Goal: Task Accomplishment & Management: Manage account settings

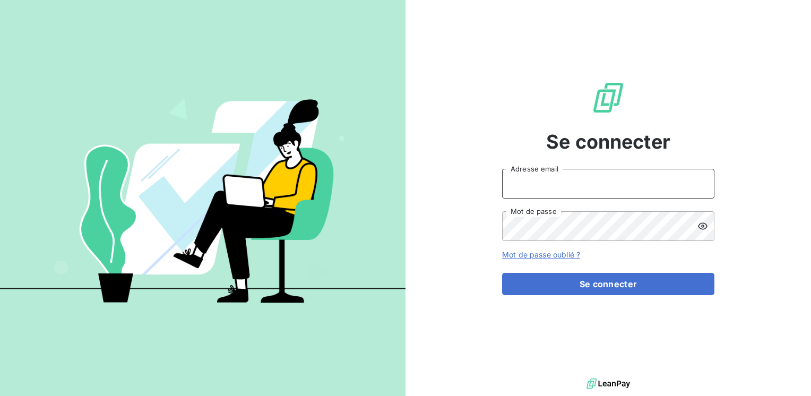
click at [519, 179] on input "Adresse email" at bounding box center [608, 184] width 212 height 30
type input "[EMAIL_ADDRESS][PERSON_NAME][DOMAIN_NAME]"
click at [502, 273] on button "Se connecter" at bounding box center [608, 284] width 212 height 22
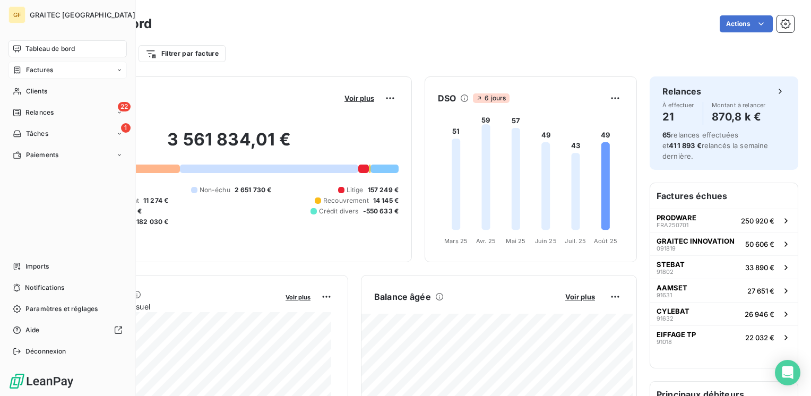
click at [39, 72] on span "Factures" at bounding box center [39, 70] width 27 height 10
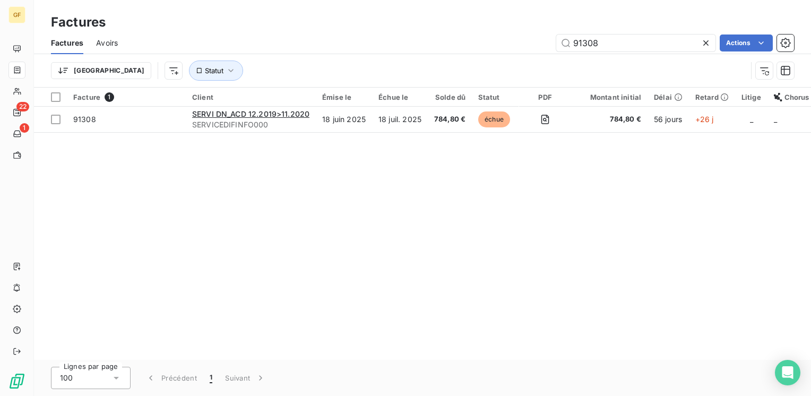
drag, startPoint x: 636, startPoint y: 39, endPoint x: 571, endPoint y: 51, distance: 65.9
click at [571, 51] on div "Factures Avoirs 91308 Actions" at bounding box center [422, 43] width 777 height 22
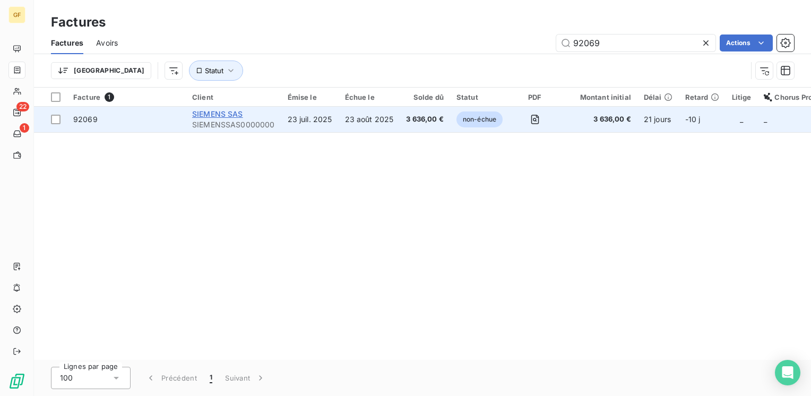
type input "92069"
click at [219, 118] on span "SIEMENS SAS" at bounding box center [217, 113] width 51 height 9
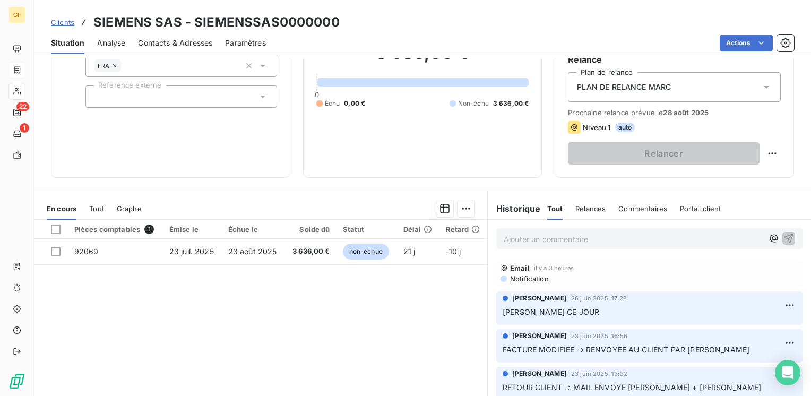
scroll to position [106, 0]
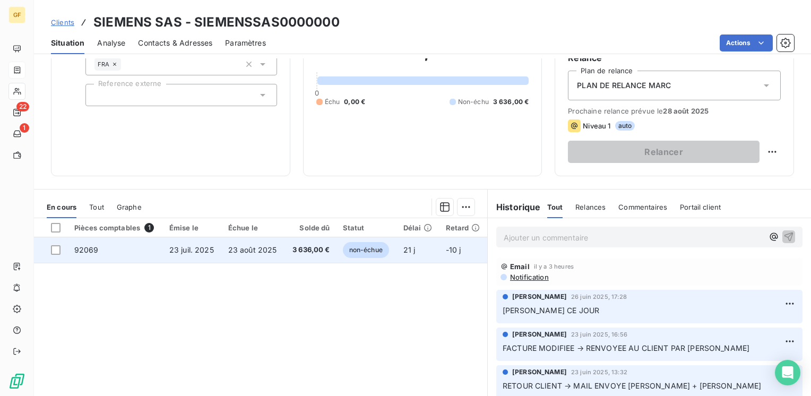
click at [272, 248] on span "23 août 2025" at bounding box center [252, 249] width 49 height 9
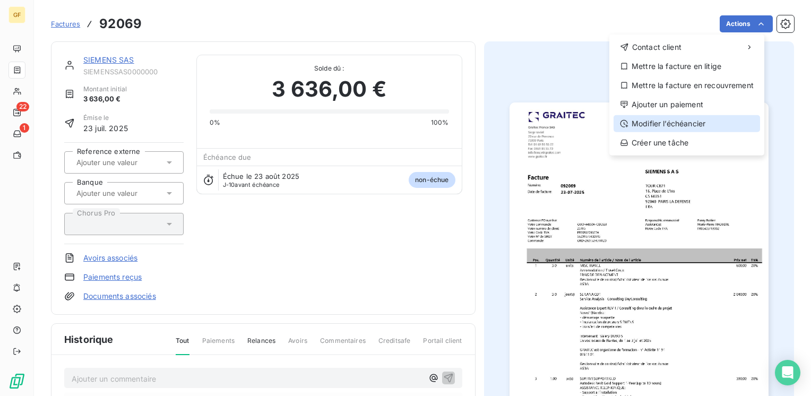
click at [673, 120] on div "Modifier l’échéancier" at bounding box center [686, 123] width 146 height 17
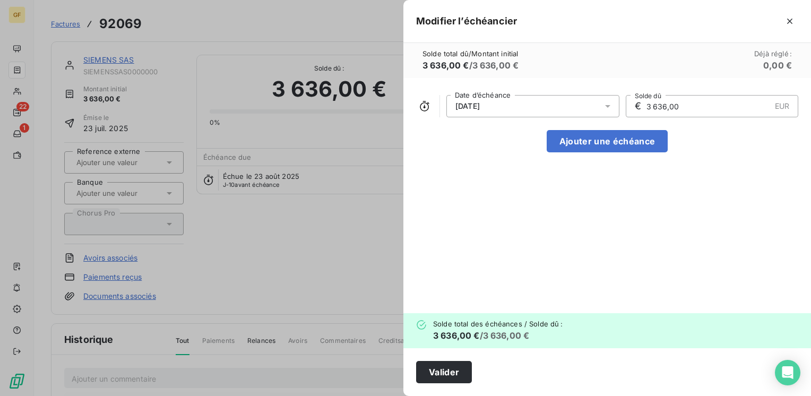
click at [611, 102] on icon at bounding box center [607, 106] width 11 height 11
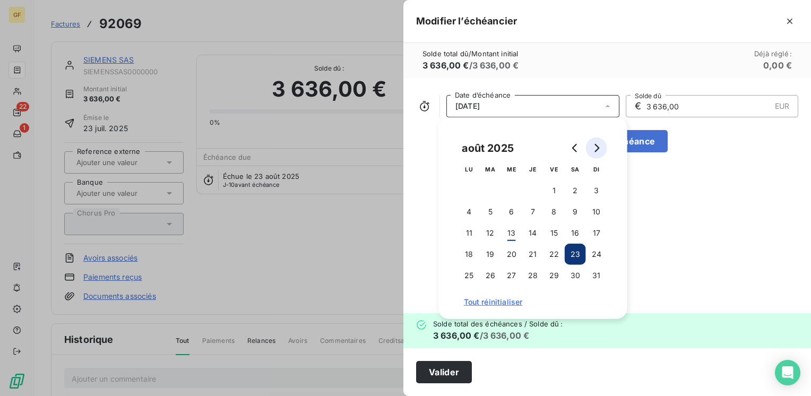
click at [595, 145] on icon "Go to next month" at bounding box center [596, 148] width 8 height 8
click at [471, 232] on button "15" at bounding box center [468, 232] width 21 height 21
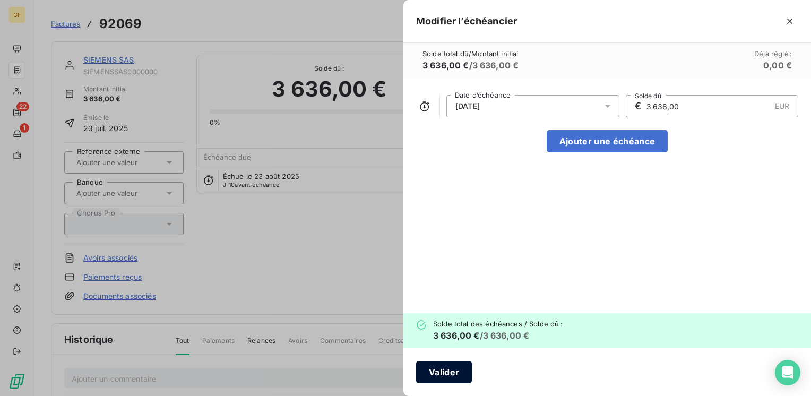
click at [433, 367] on button "Valider" at bounding box center [444, 372] width 56 height 22
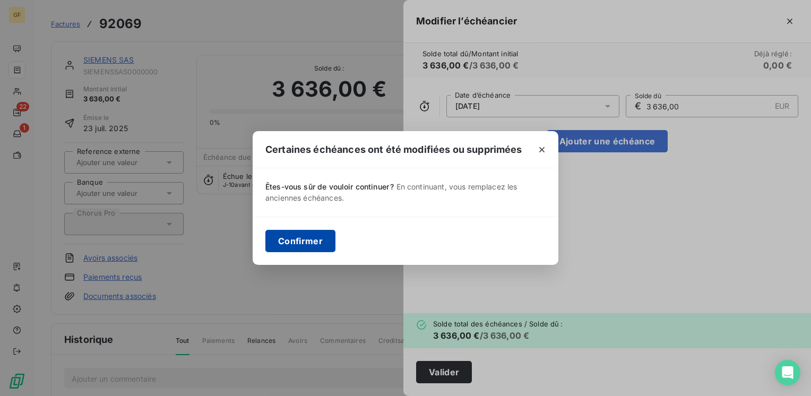
click at [317, 245] on button "Confirmer" at bounding box center [300, 241] width 70 height 22
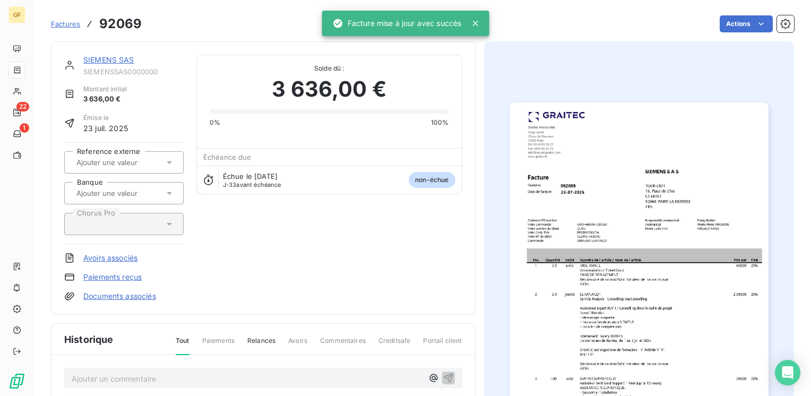
click at [100, 59] on link "SIEMENS SAS" at bounding box center [108, 59] width 51 height 9
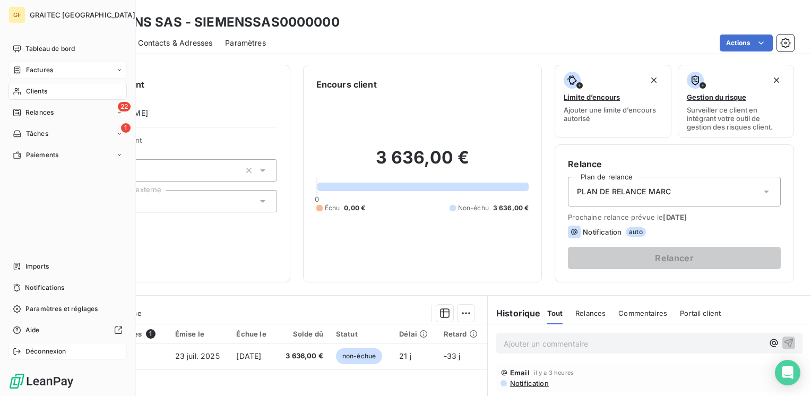
click at [27, 352] on span "Déconnexion" at bounding box center [45, 351] width 41 height 10
